Goal: Task Accomplishment & Management: Use online tool/utility

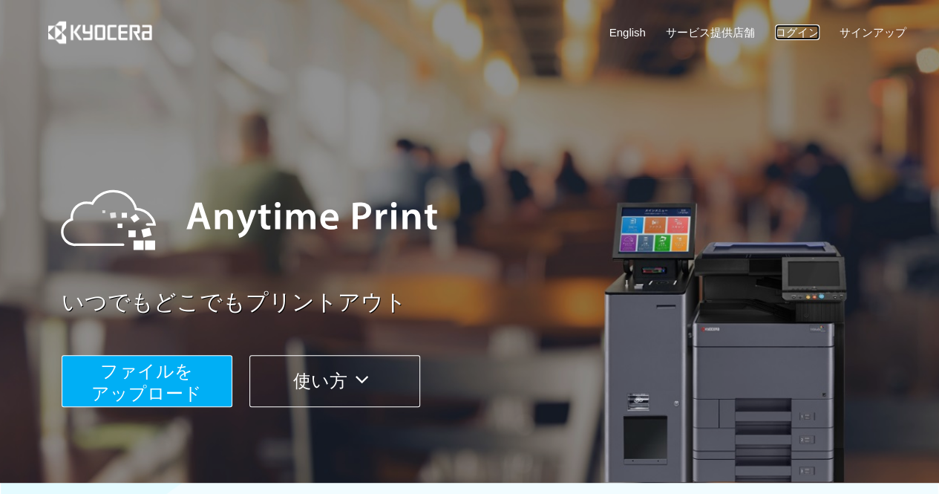
click at [806, 29] on link "ログイン" at bounding box center [797, 32] width 45 height 16
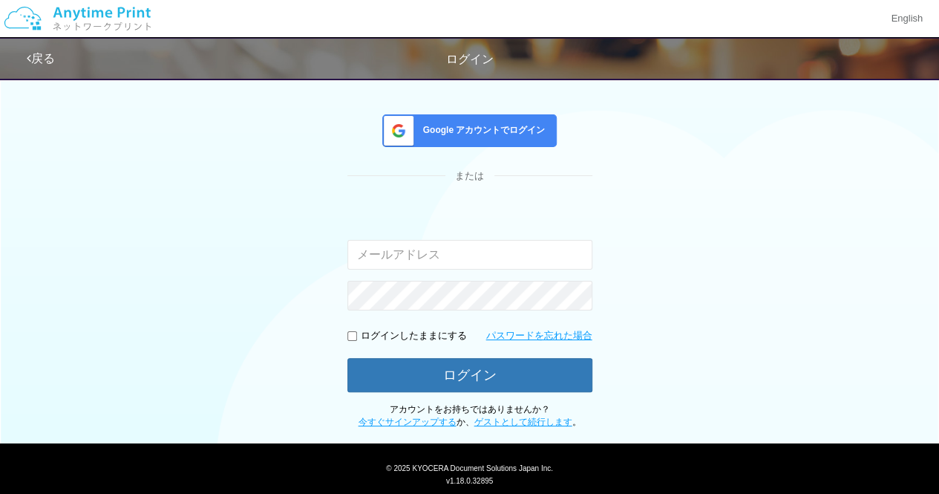
scroll to position [90, 0]
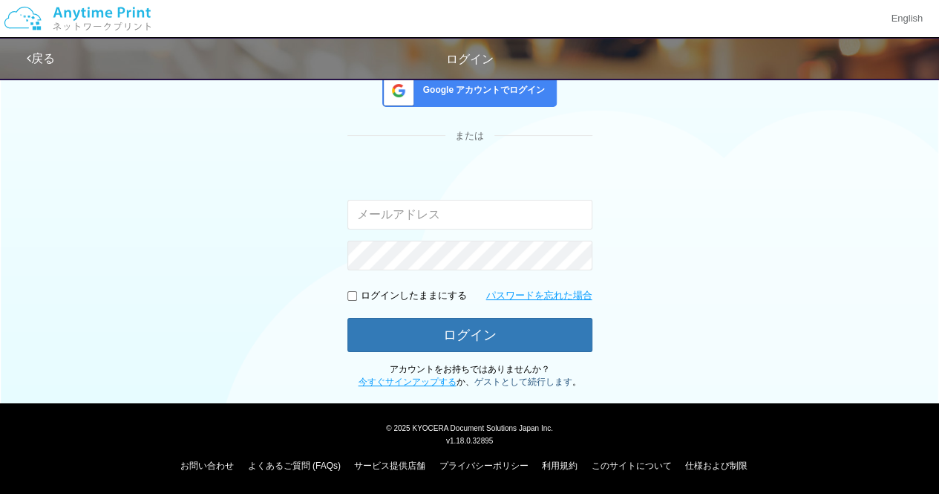
click at [523, 379] on link "ゲストとして続行します" at bounding box center [523, 381] width 98 height 10
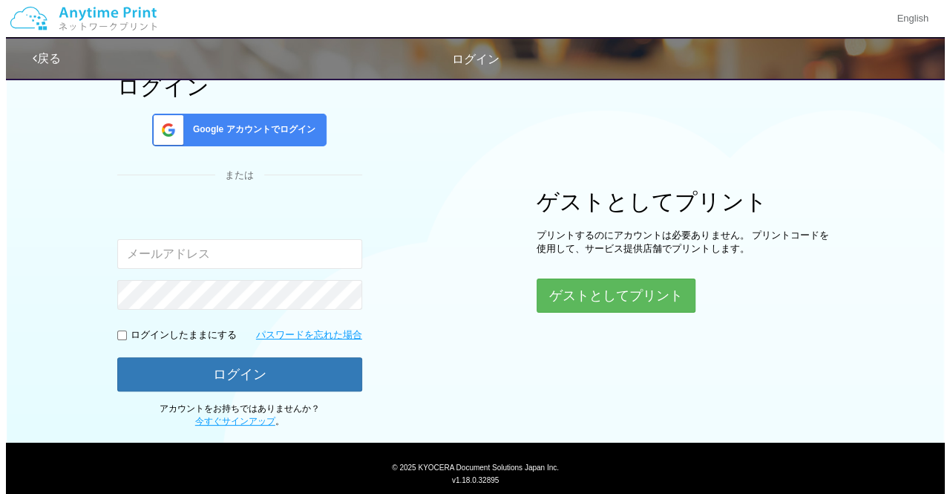
scroll to position [128, 0]
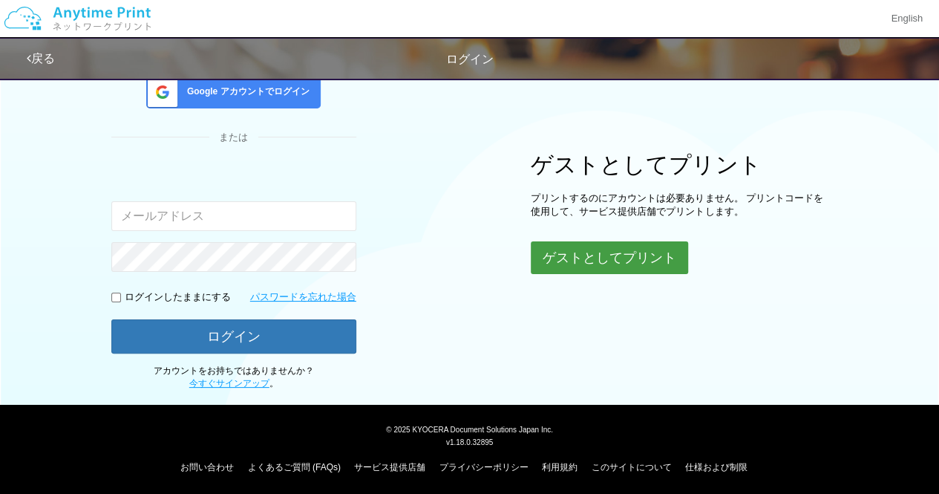
click at [607, 246] on button "ゲストとしてプリント" at bounding box center [609, 257] width 157 height 33
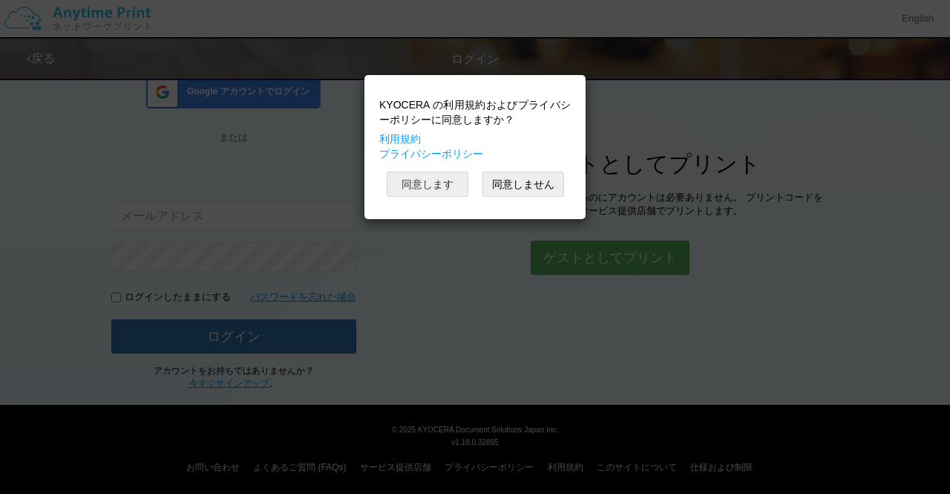
click at [446, 187] on button "同意します" at bounding box center [428, 183] width 82 height 25
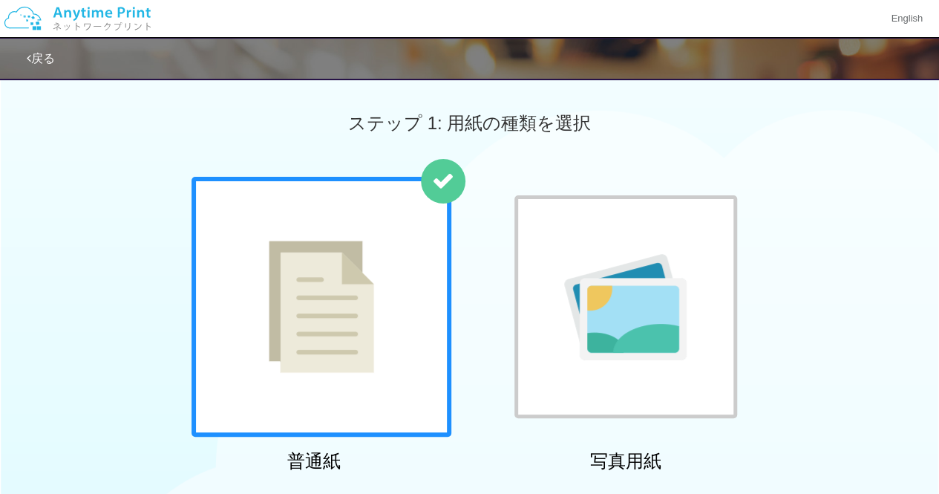
click at [27, 64] on div "戻る" at bounding box center [469, 58] width 939 height 43
click at [48, 60] on link "戻る" at bounding box center [41, 58] width 28 height 13
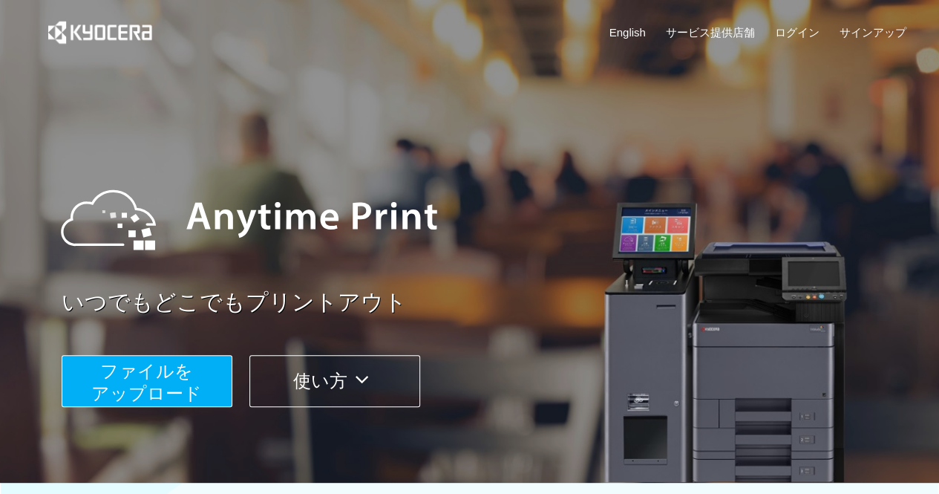
click at [821, 39] on div "English サービス提供店舗 ログイン サインアップ" at bounding box center [757, 32] width 297 height 16
click at [812, 36] on link "ログイン" at bounding box center [797, 32] width 45 height 16
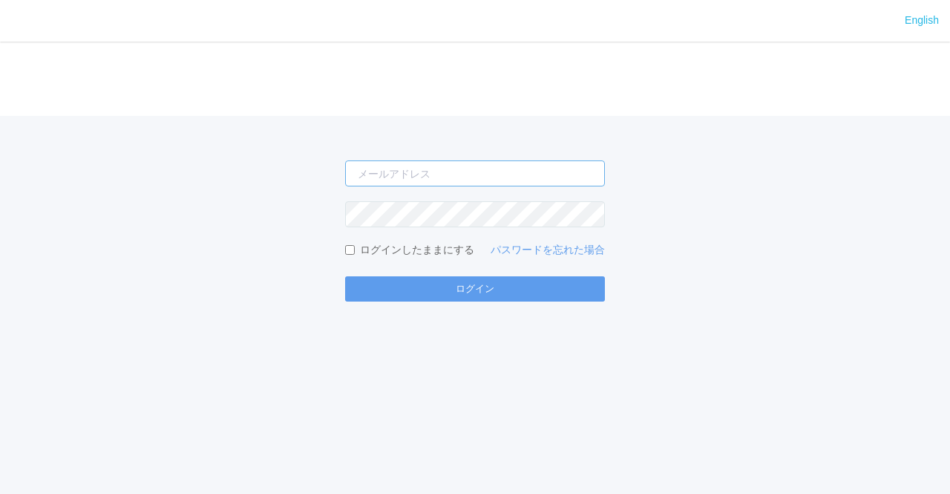
click at [431, 170] on input "email" at bounding box center [475, 173] width 260 height 26
type input "jp-atp-admin@dj.kyocera.com"
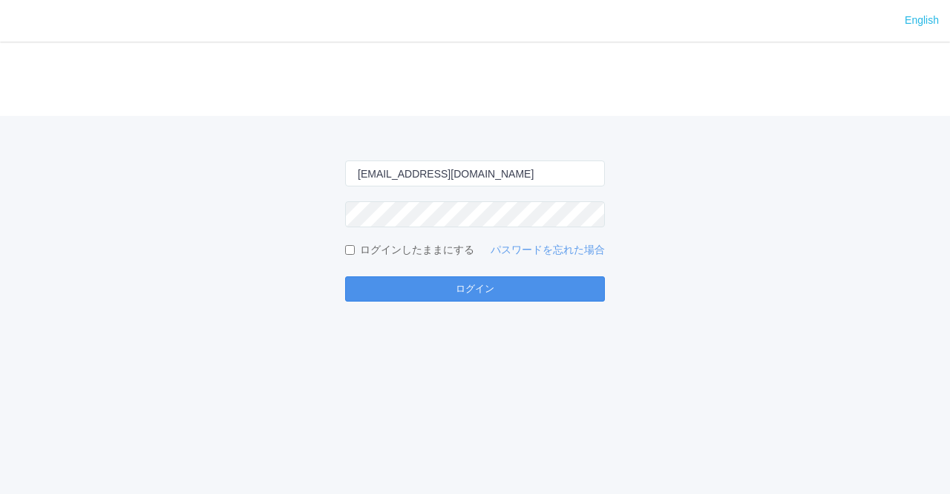
click at [493, 290] on button "ログイン" at bounding box center [475, 288] width 260 height 25
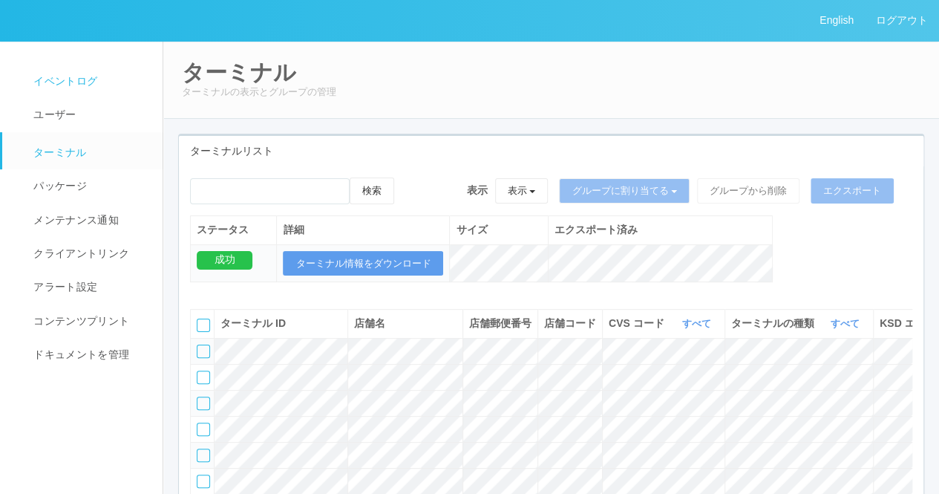
click at [87, 71] on link "イベントログ" at bounding box center [89, 81] width 174 height 33
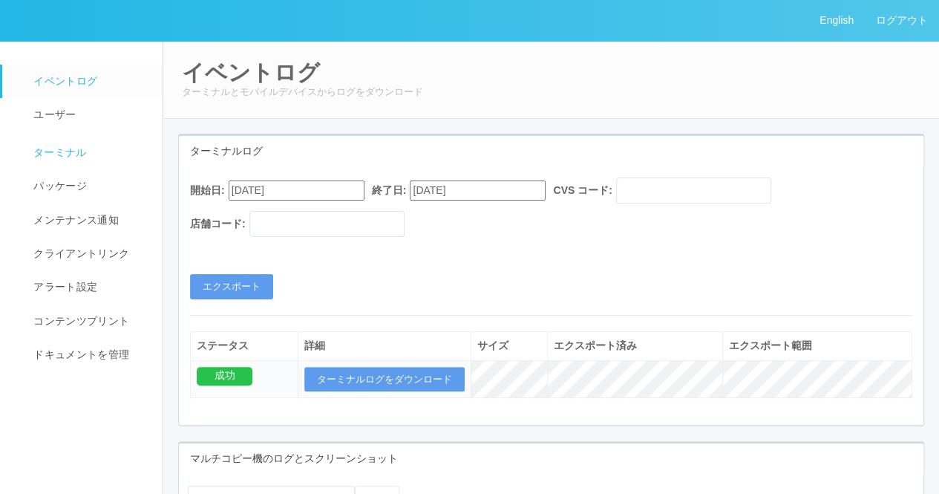
click at [55, 154] on span "ターミナル" at bounding box center [58, 152] width 57 height 12
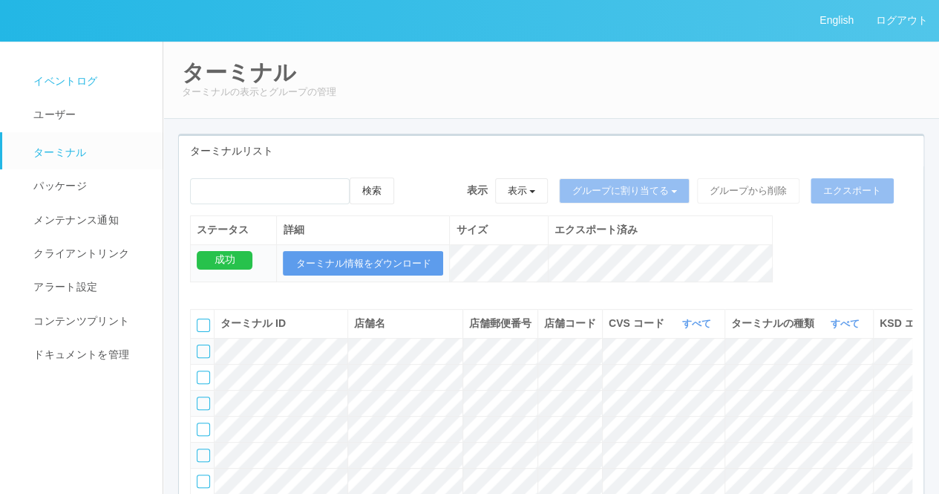
click at [68, 76] on span "イベントログ" at bounding box center [64, 81] width 68 height 12
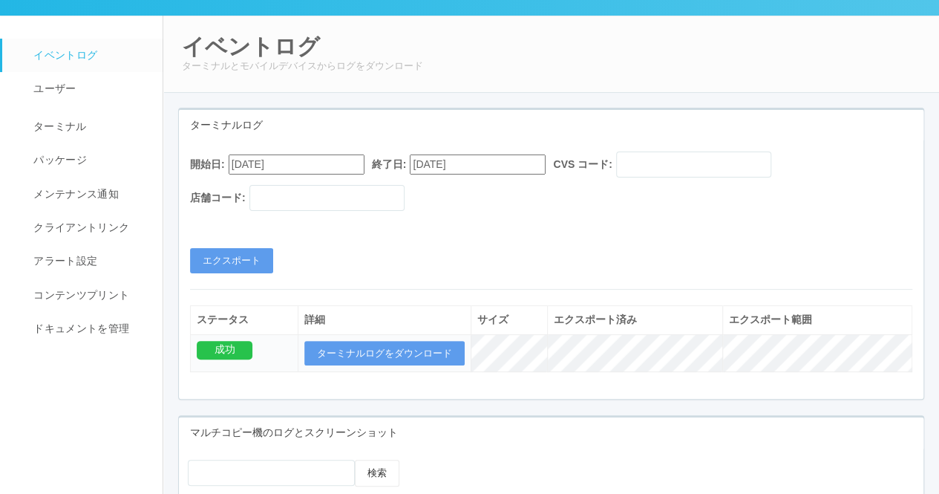
scroll to position [25, 0]
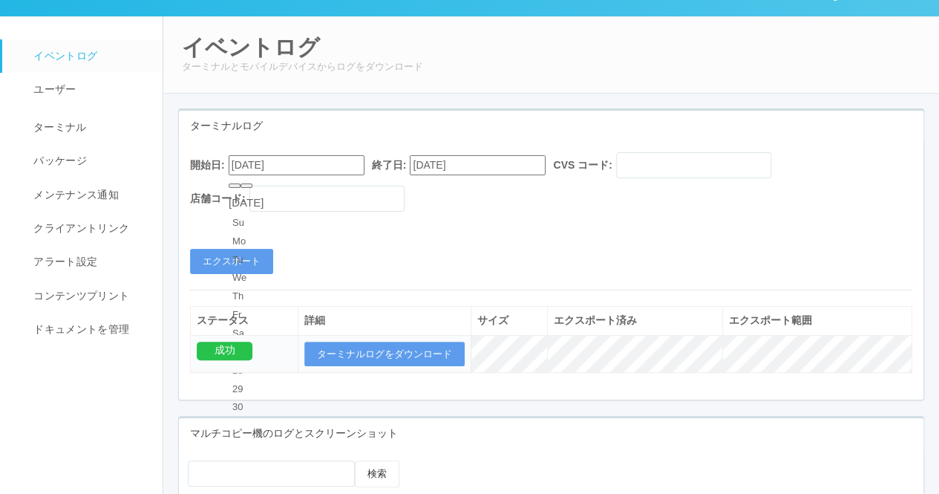
click at [333, 164] on input "08/17/2025" at bounding box center [297, 165] width 136 height 20
click at [252, 188] on button "button" at bounding box center [247, 185] width 12 height 4
type input "09/17/2025"
click at [256, 266] on button "エクスポート" at bounding box center [231, 261] width 83 height 25
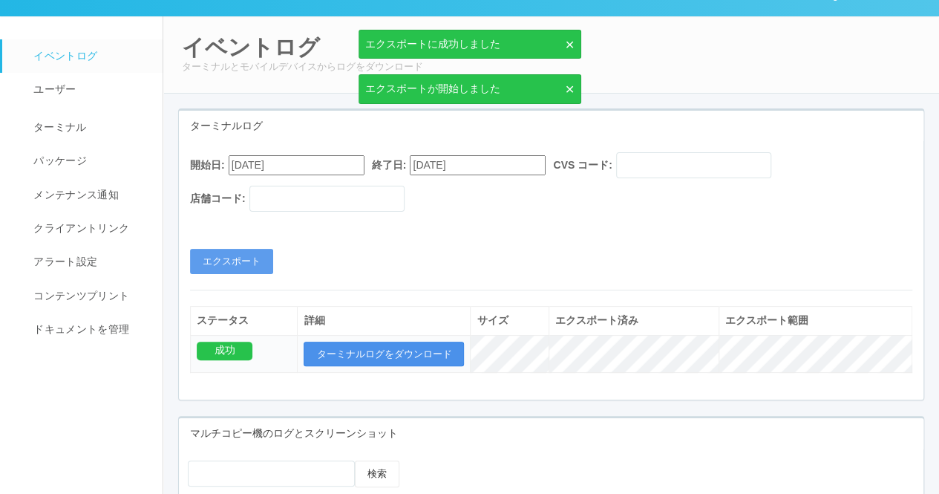
click at [422, 347] on button "ターミナルログをダウンロード" at bounding box center [384, 353] width 160 height 25
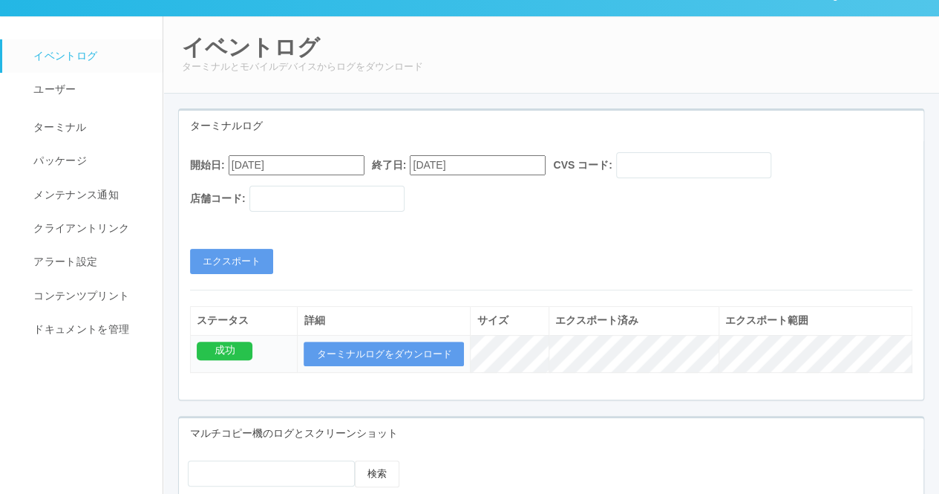
click at [717, 85] on div "イベントログ ターミナルとモバイルデバイスからログをダウンロード" at bounding box center [551, 55] width 777 height 78
click at [72, 255] on span "アラート設定" at bounding box center [64, 261] width 68 height 12
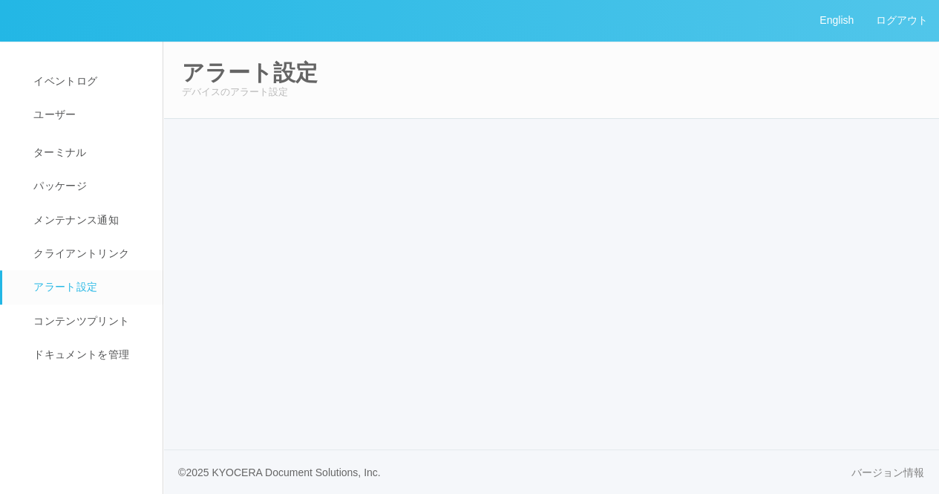
select select "19"
select select "2"
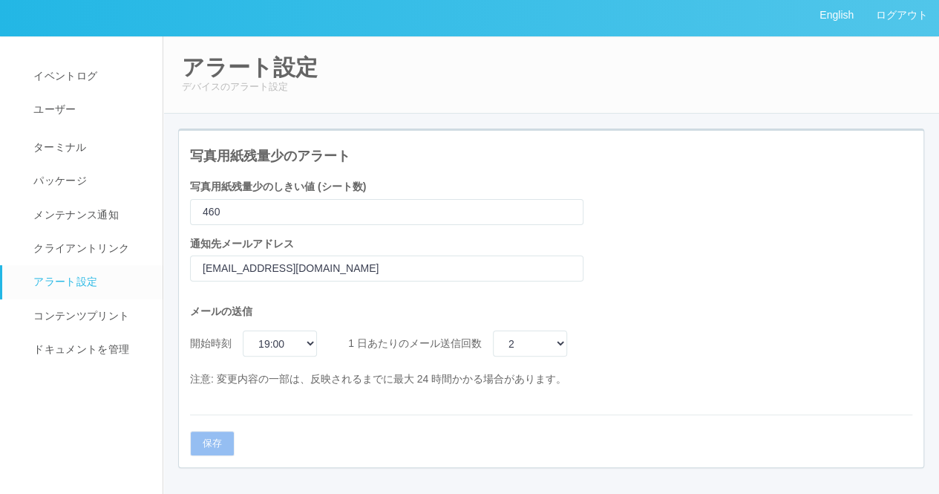
scroll to position [6, 0]
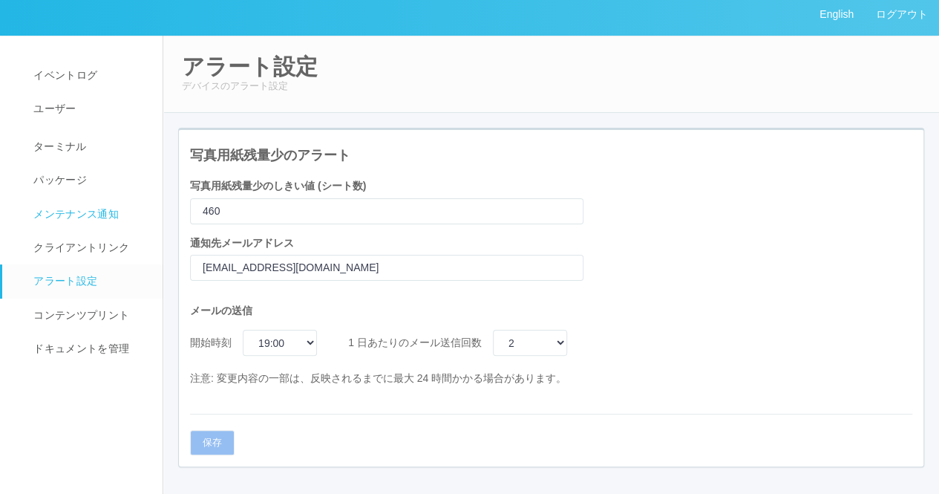
click at [79, 213] on span "メンテナンス通知" at bounding box center [74, 214] width 89 height 12
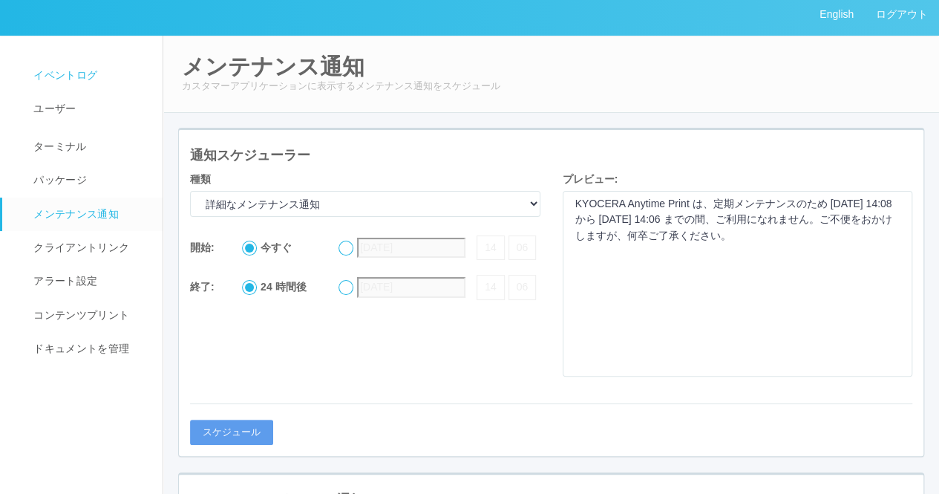
click at [73, 79] on span "イベントログ" at bounding box center [64, 75] width 68 height 12
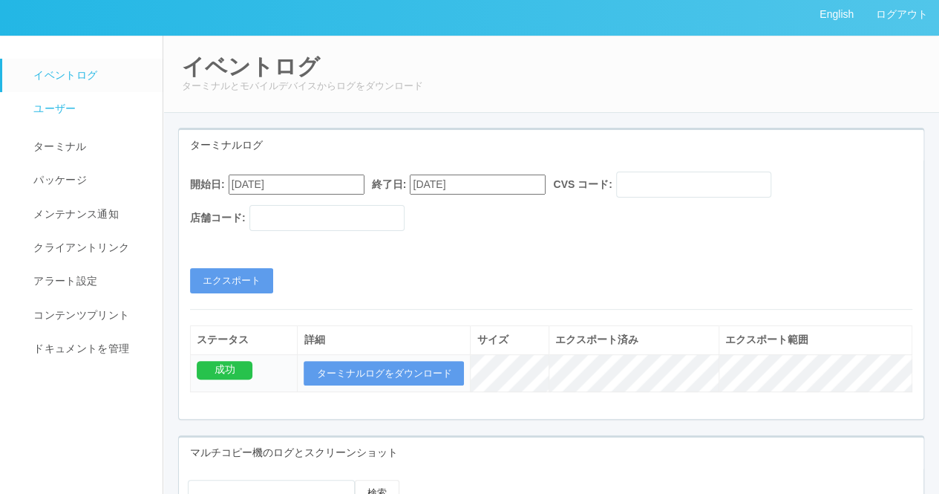
click at [83, 102] on link "ユーザー" at bounding box center [89, 108] width 174 height 33
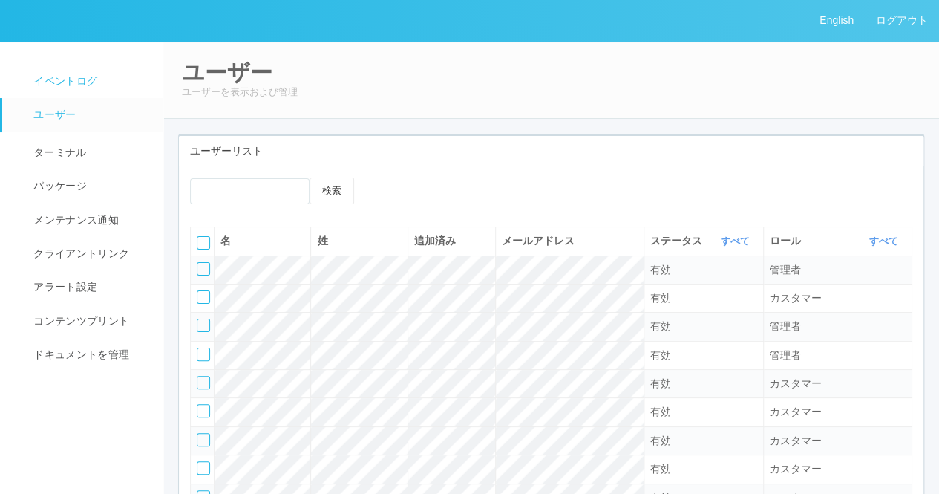
click at [63, 87] on span "イベントログ" at bounding box center [64, 81] width 68 height 12
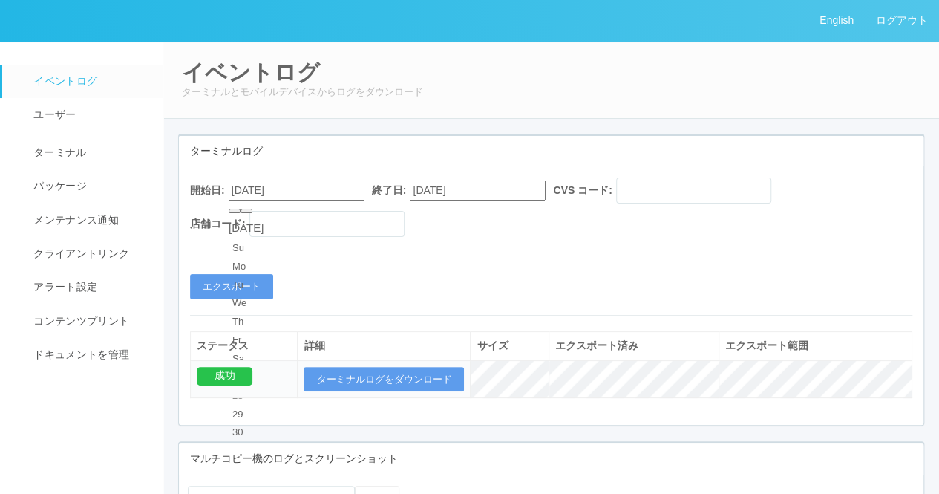
click at [306, 194] on input "08/17/2025" at bounding box center [297, 190] width 136 height 20
click at [252, 213] on button "button" at bounding box center [247, 211] width 12 height 4
type input "09/17/2025"
click at [537, 280] on div "開始日: 09/17/2025 September 2025 Su Mo Tu We Th Fr Sa 31 1 2 3 4 5 6 7 8 9 10 11 …" at bounding box center [551, 238] width 745 height 122
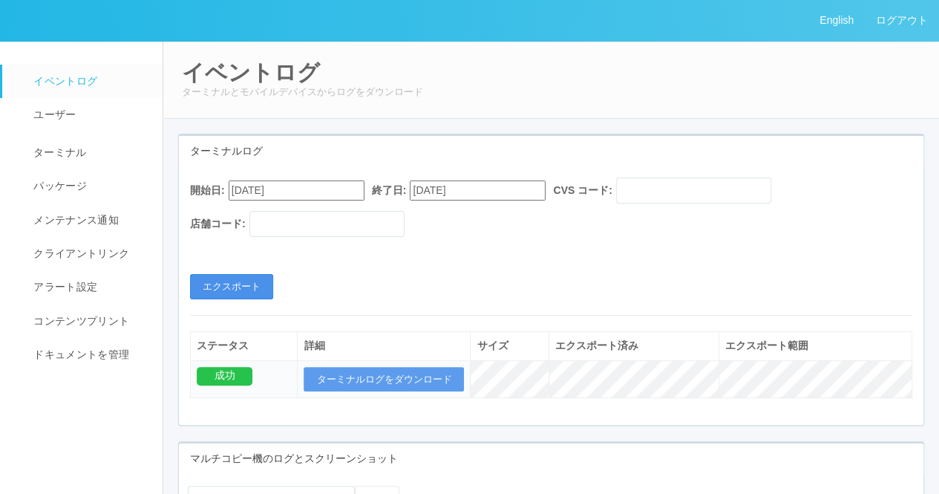
click at [233, 293] on button "エクスポート" at bounding box center [231, 286] width 83 height 25
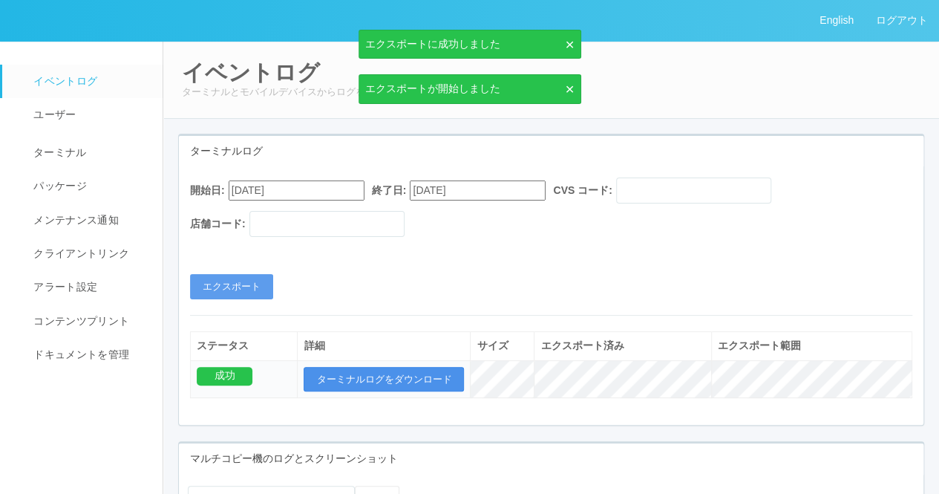
click at [392, 370] on button "ターミナルログをダウンロード" at bounding box center [384, 379] width 160 height 25
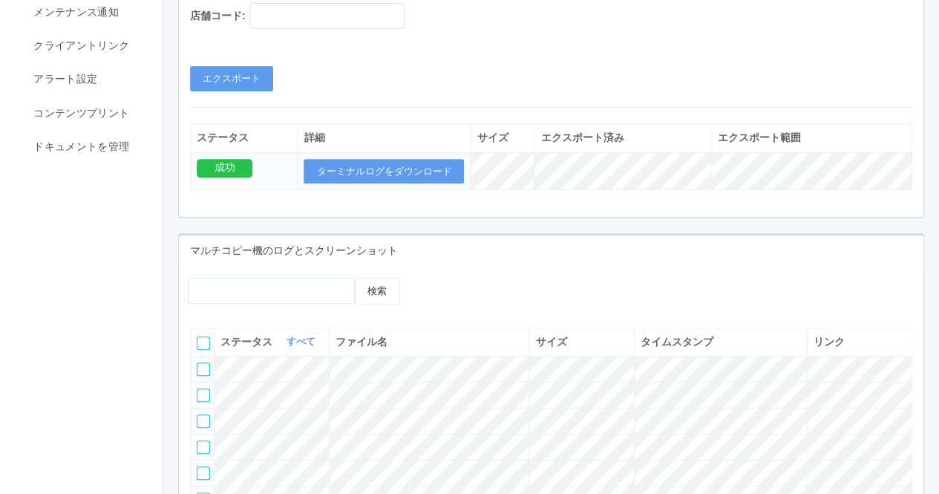
scroll to position [223, 0]
